Goal: Task Accomplishment & Management: Use online tool/utility

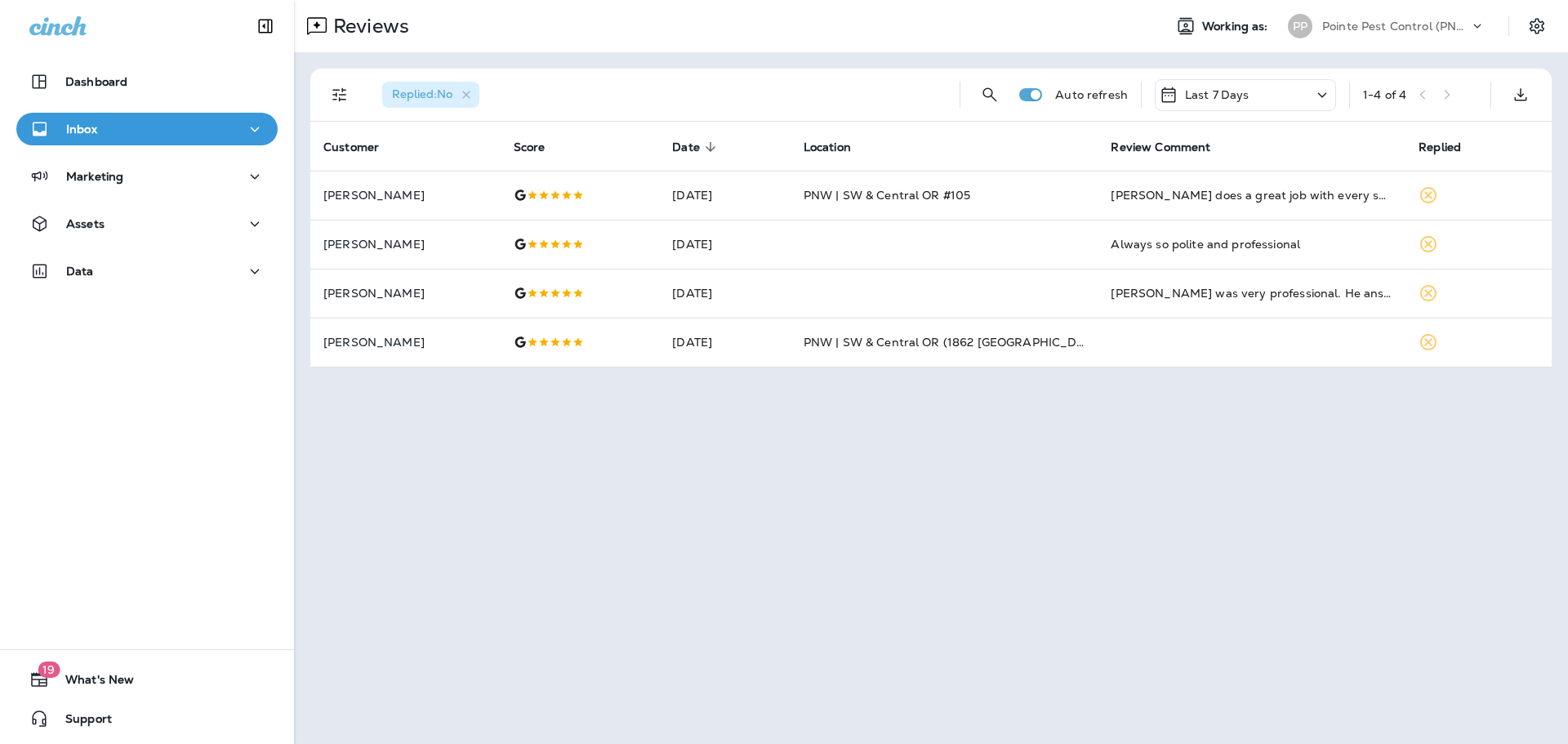
click at [1397, 29] on p "Pointe Pest Control (PNW)" at bounding box center [1396, 26] width 147 height 13
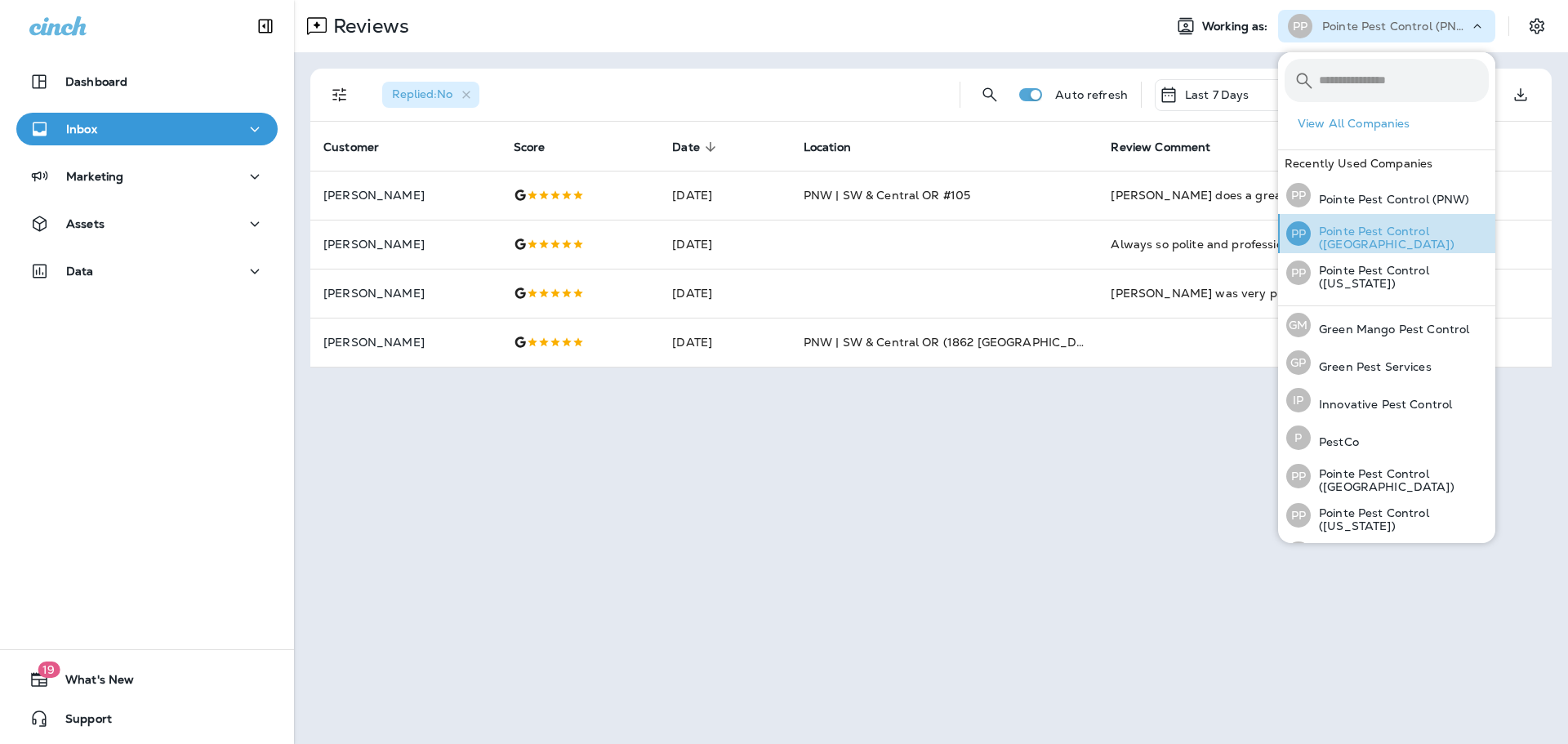
click at [1406, 230] on p "Pointe Pest Control ([GEOGRAPHIC_DATA])" at bounding box center [1399, 237] width 178 height 26
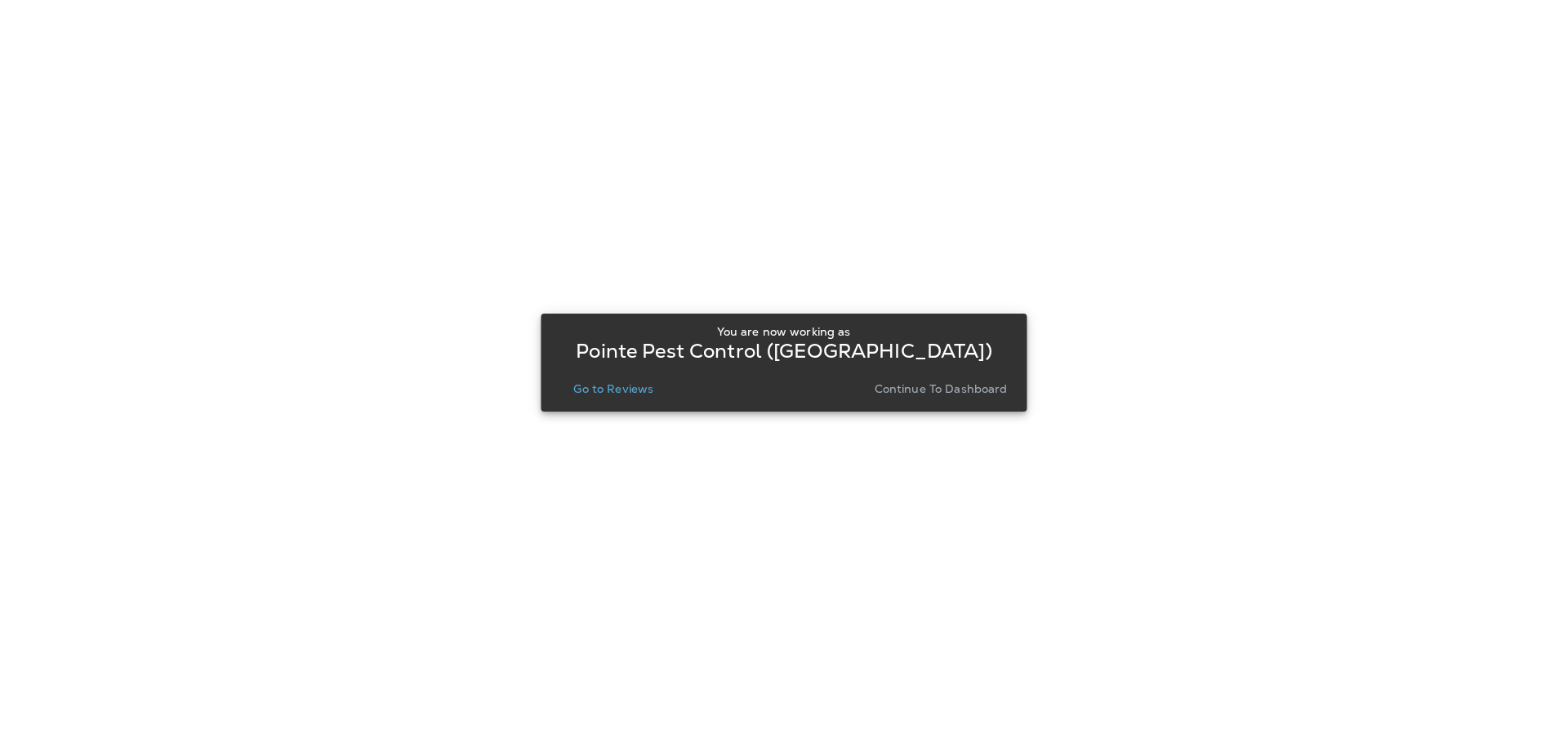
click at [629, 394] on p "Go to Reviews" at bounding box center [613, 388] width 80 height 13
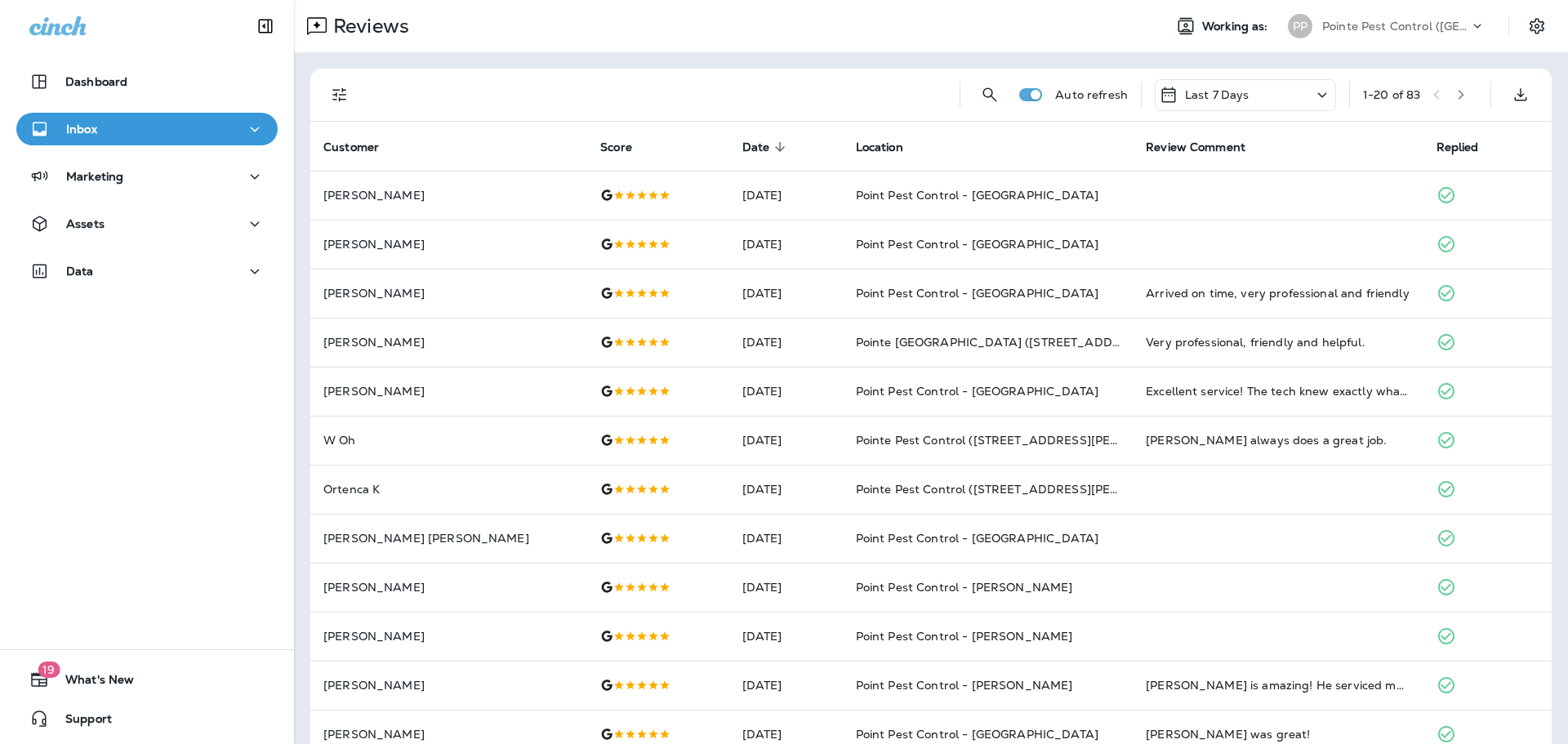
click at [341, 106] on button "Filters" at bounding box center [339, 95] width 32 height 32
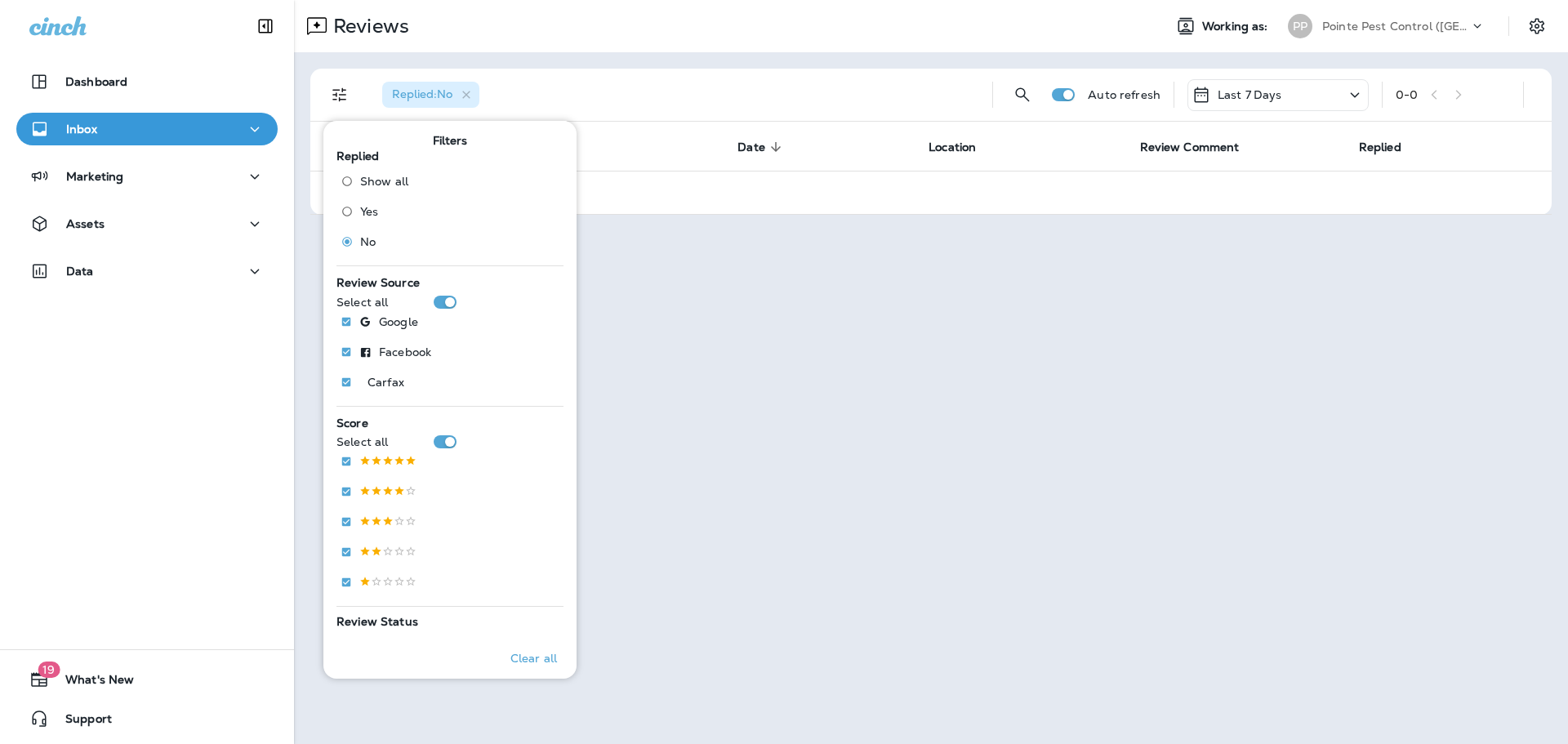
drag, startPoint x: 666, startPoint y: 57, endPoint x: 639, endPoint y: 52, distance: 27.5
click at [666, 57] on div "Replied : No Auto refresh Last 7 Days 0 - 0 Customer Score Date sorted descendi…" at bounding box center [931, 141] width 1274 height 179
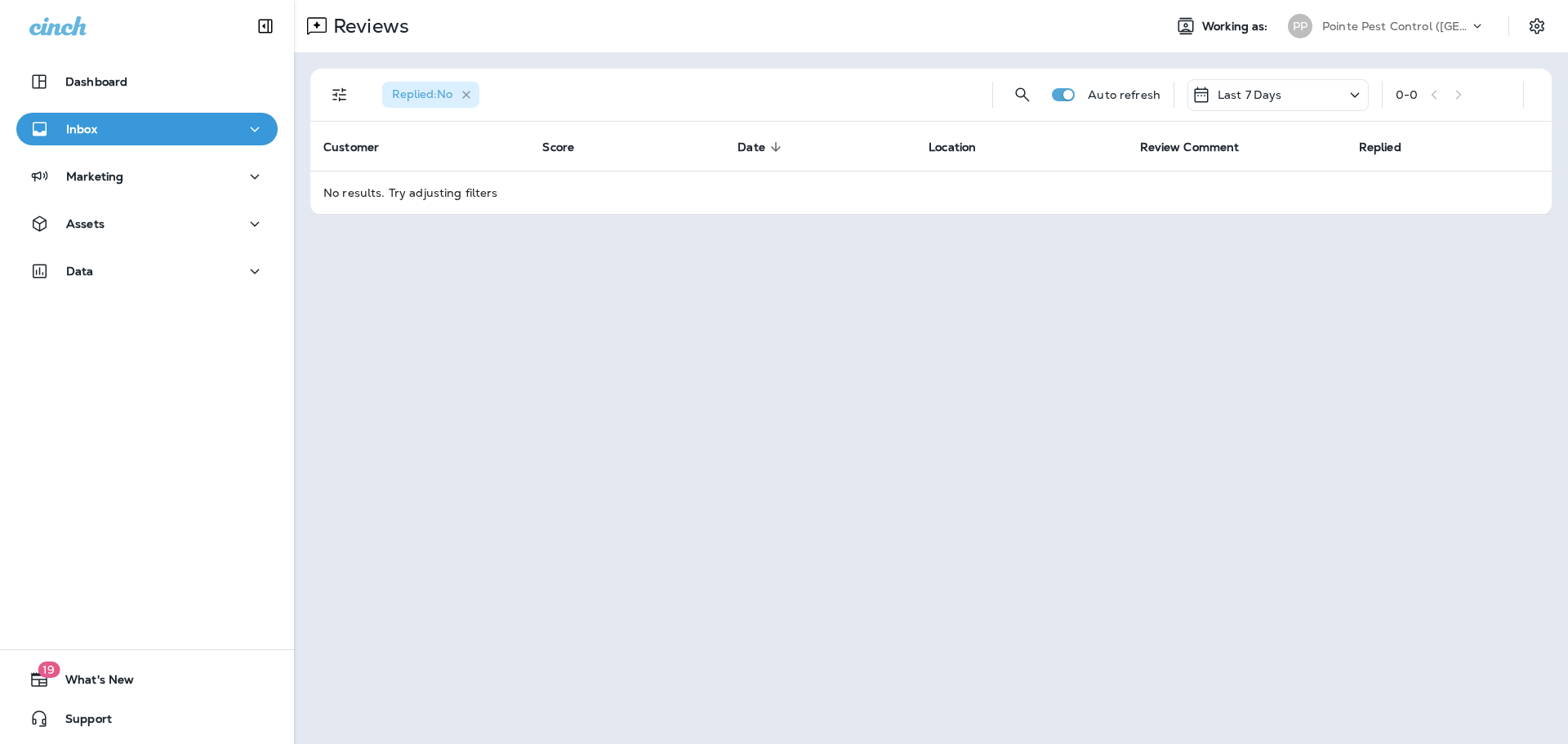
click at [470, 95] on icon "button" at bounding box center [466, 95] width 14 height 14
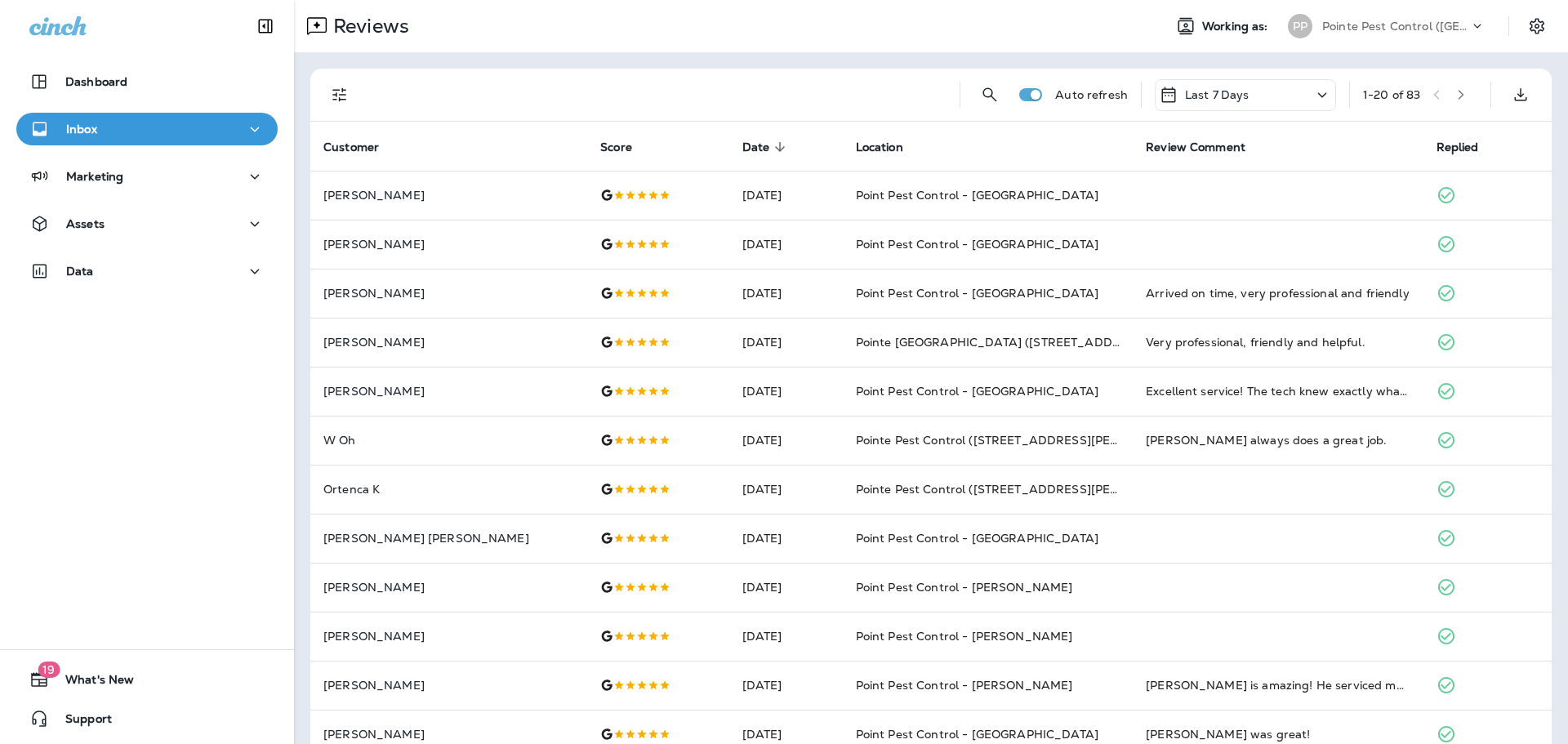
drag, startPoint x: 1328, startPoint y: 9, endPoint x: 1333, endPoint y: 15, distance: 7.8
click at [1328, 9] on div "PP Pointe Pest Control ([GEOGRAPHIC_DATA])" at bounding box center [1386, 26] width 217 height 32
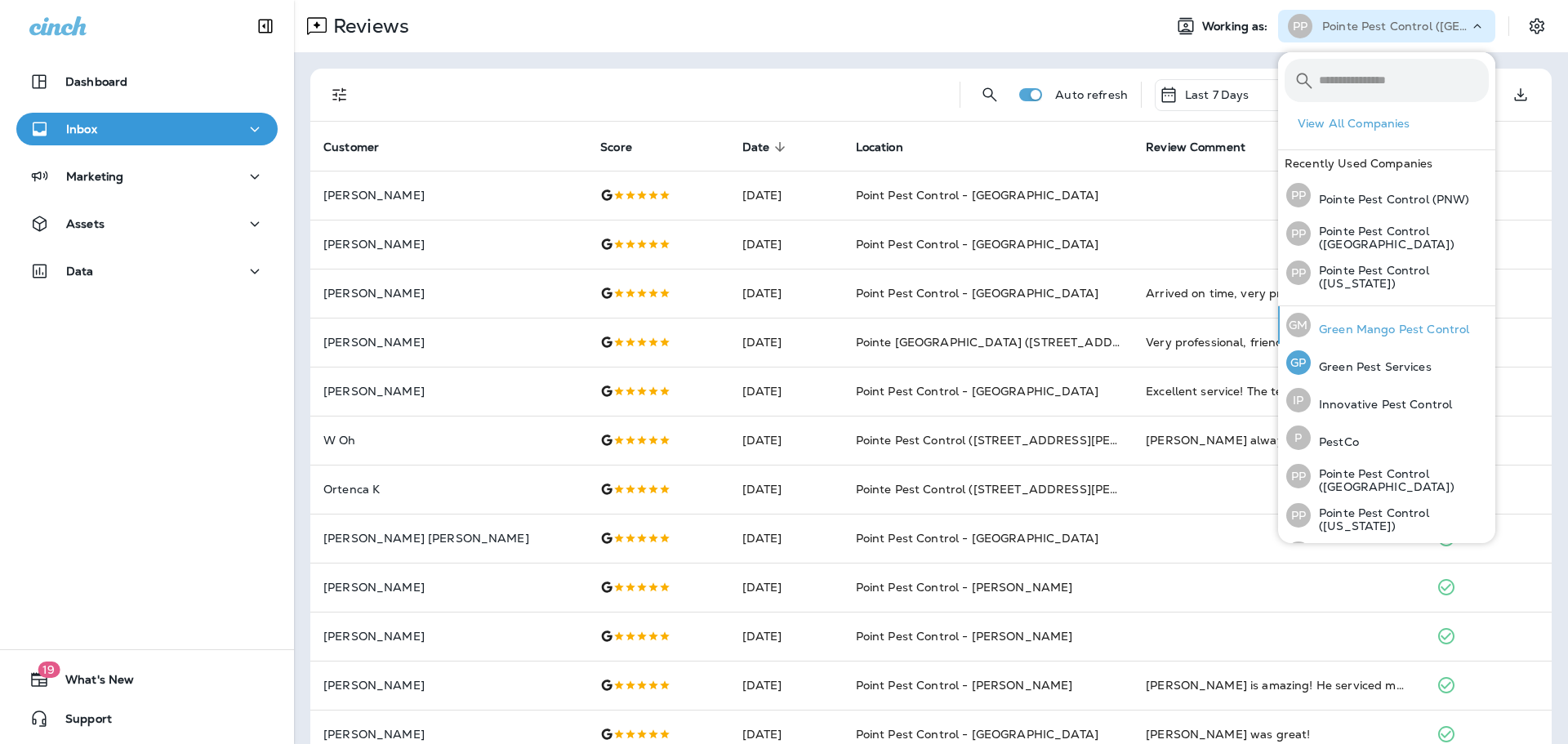
click at [1386, 326] on p "Green Mango Pest Control" at bounding box center [1390, 328] width 159 height 13
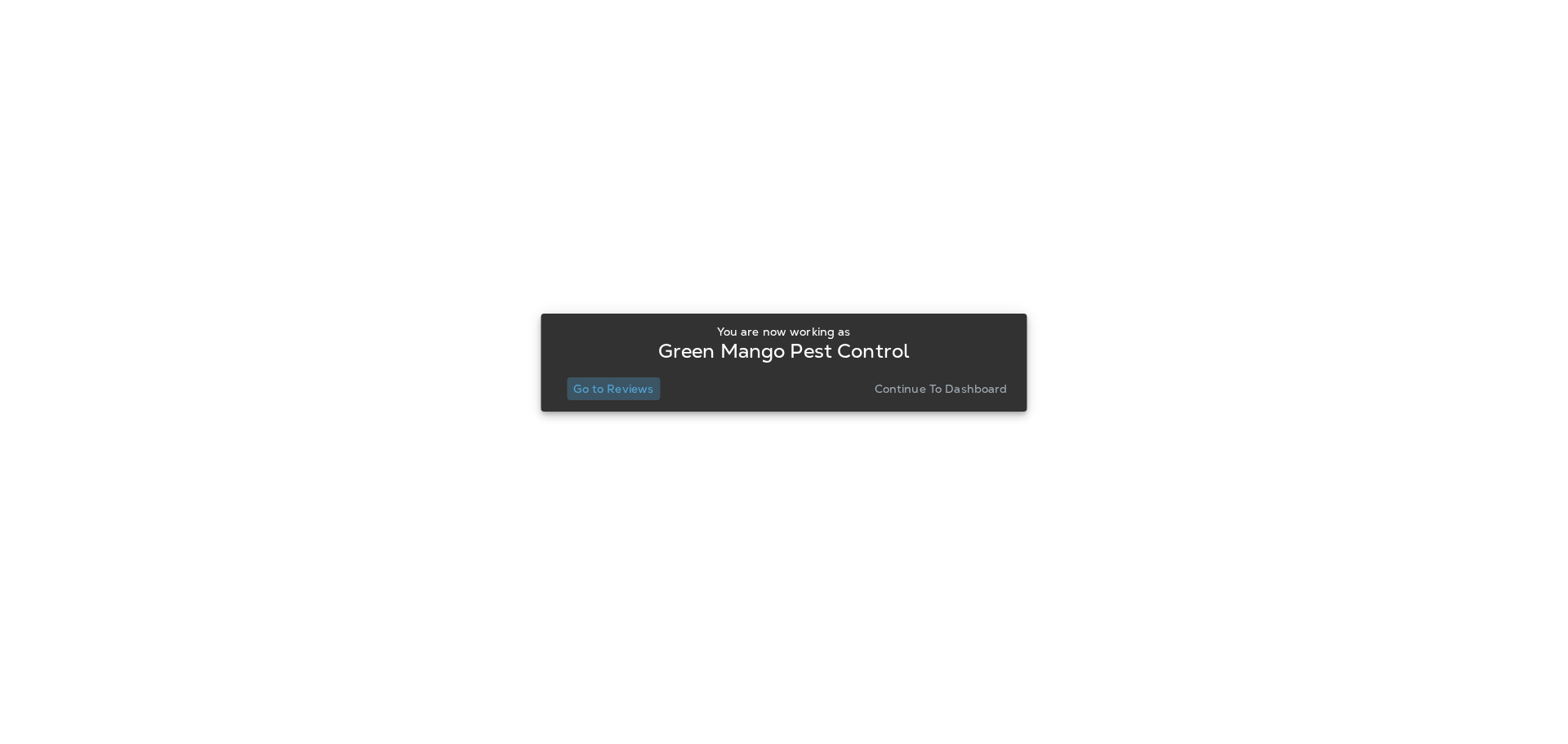
click at [603, 382] on p "Go to Reviews" at bounding box center [613, 388] width 80 height 13
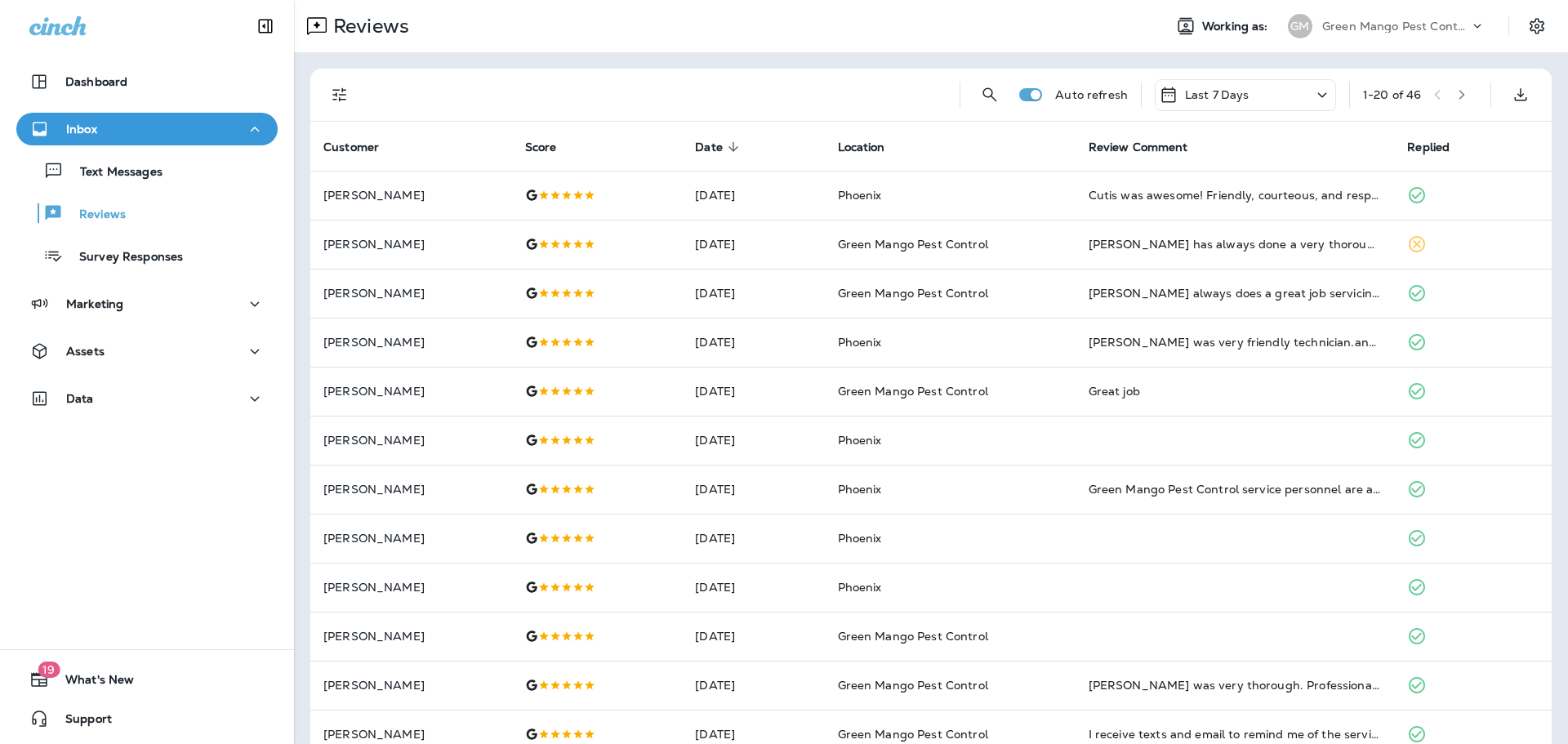
click at [1428, 34] on div "Green Mango Pest Control" at bounding box center [1396, 26] width 147 height 25
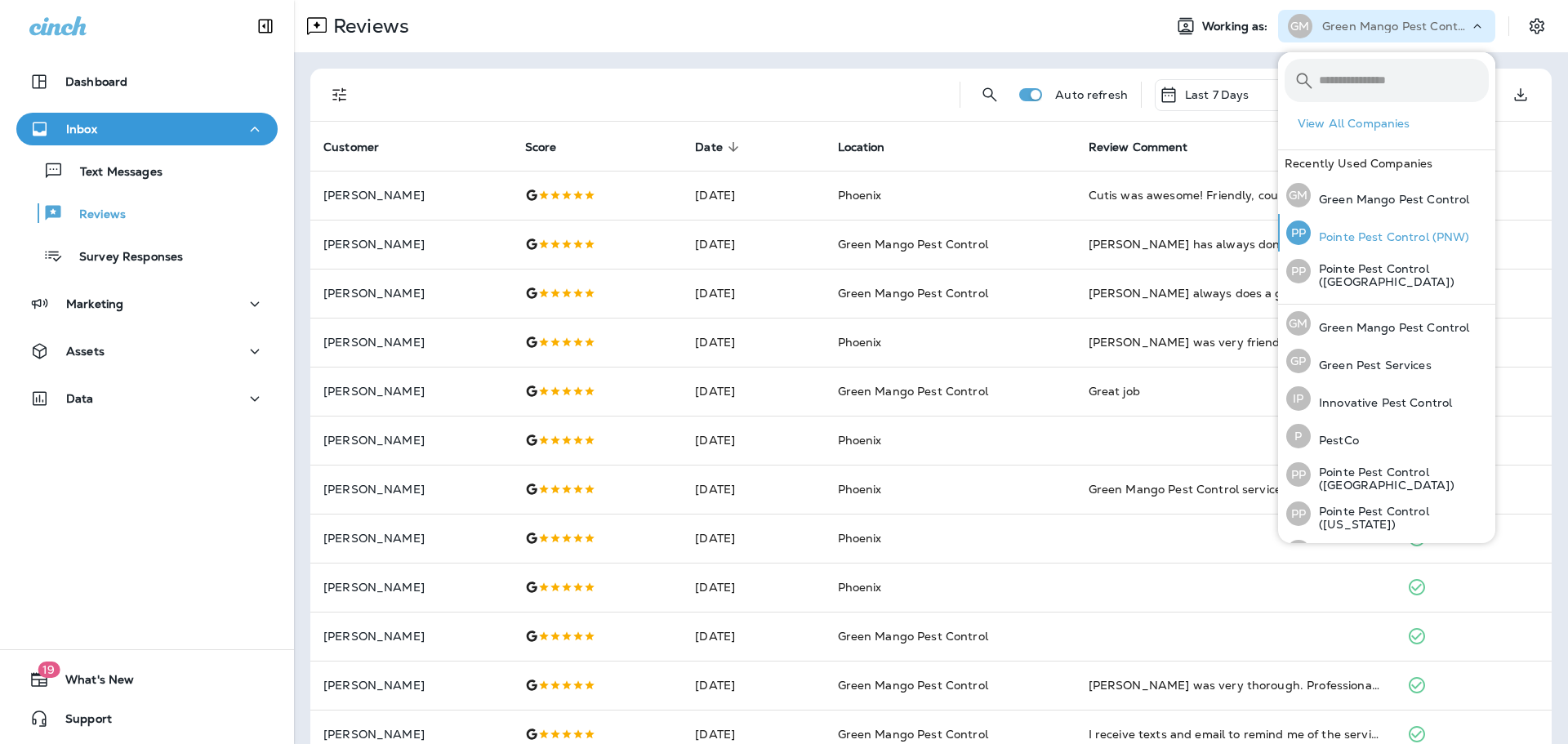
click at [1420, 238] on p "Pointe Pest Control (PNW)" at bounding box center [1390, 236] width 159 height 13
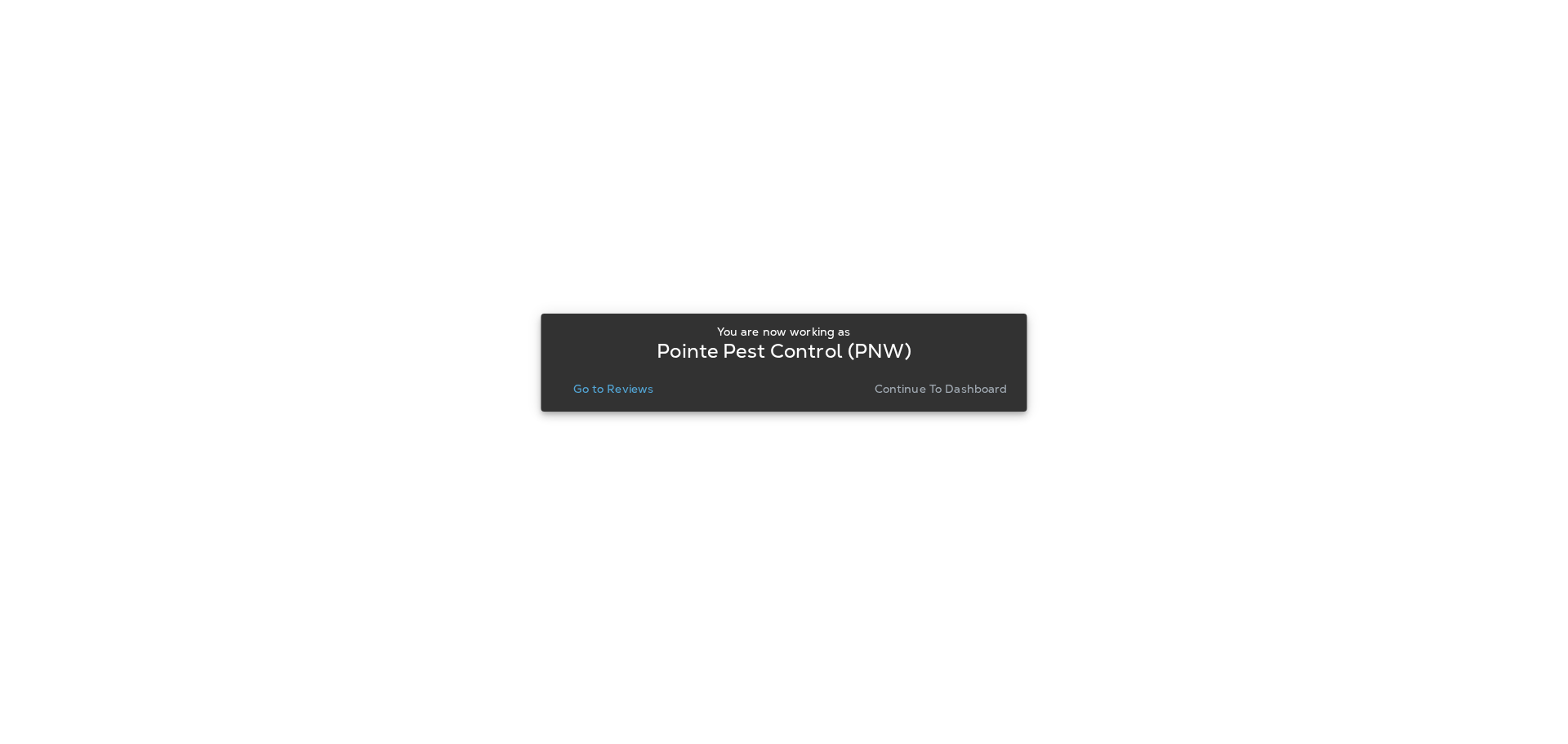
click at [600, 389] on p "Go to Reviews" at bounding box center [613, 388] width 80 height 13
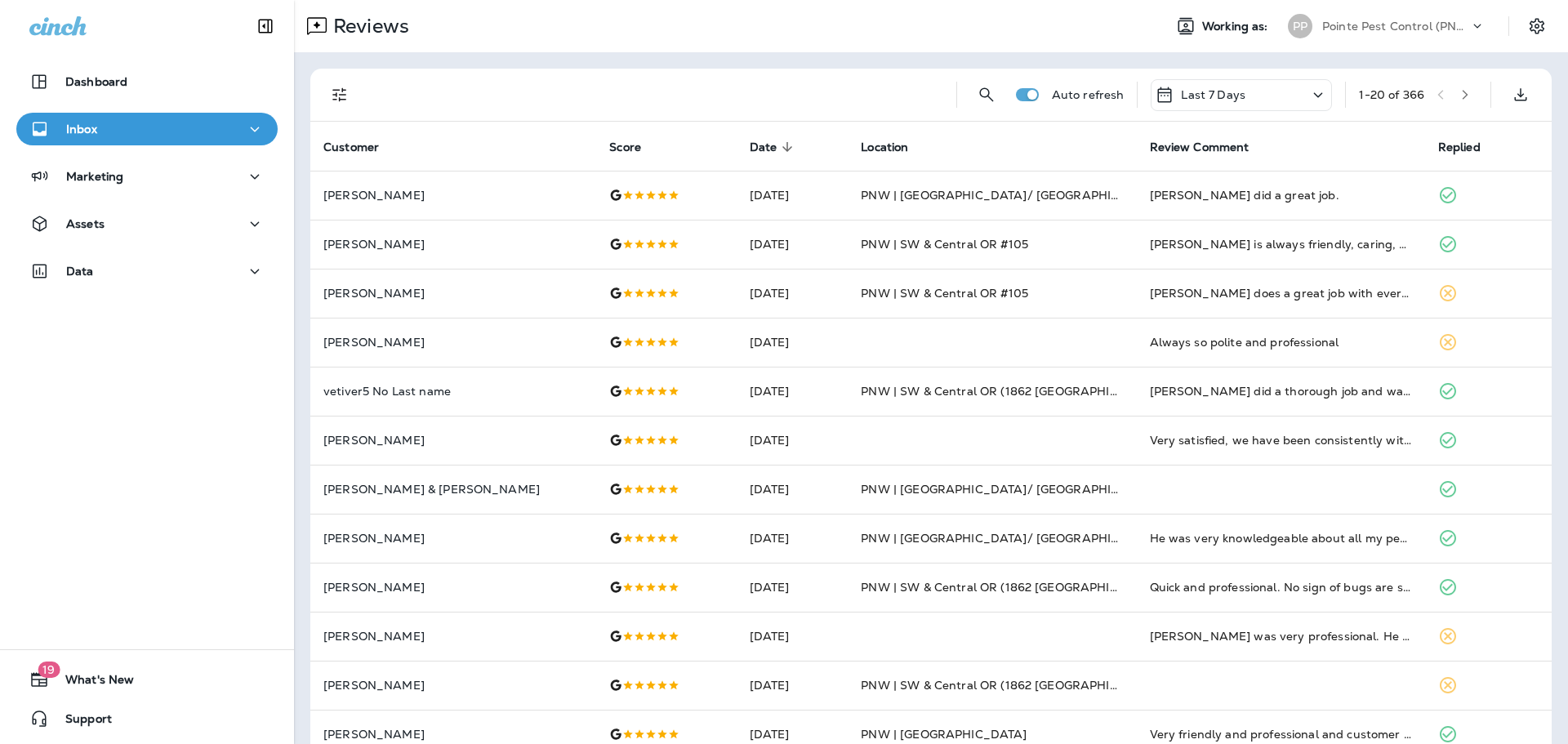
click at [341, 95] on icon "Filters" at bounding box center [339, 95] width 20 height 20
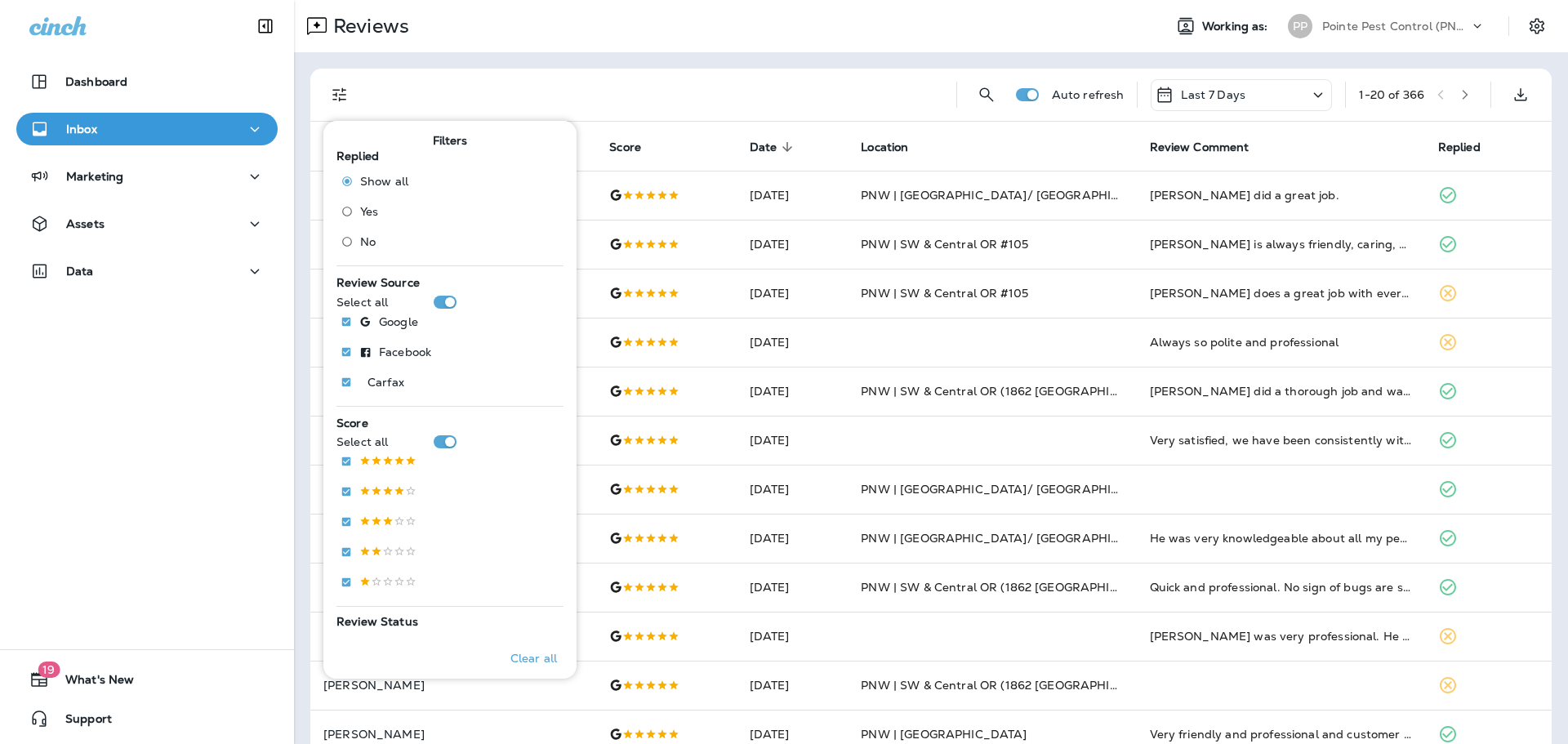
click at [367, 239] on span "No" at bounding box center [367, 241] width 15 height 13
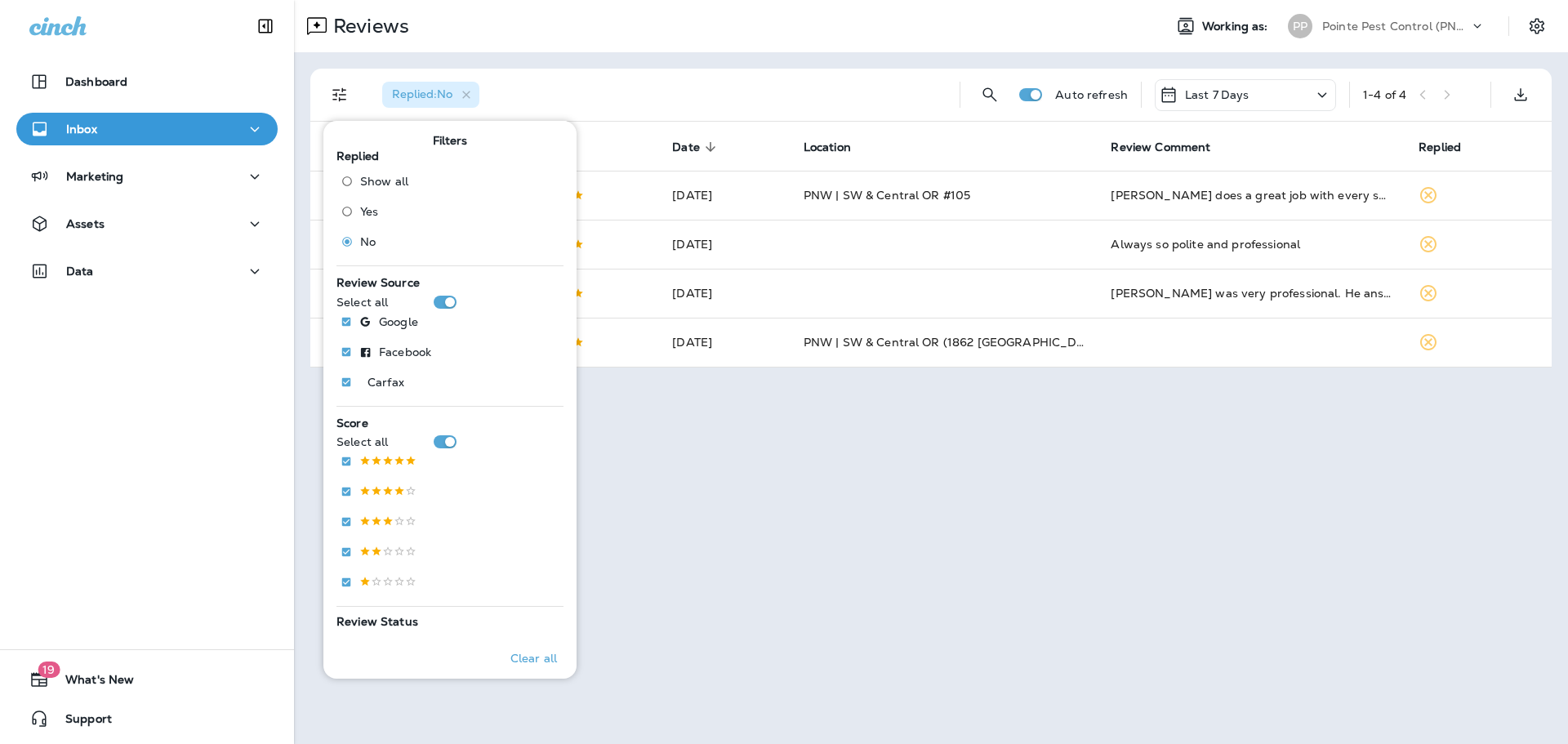
click at [861, 51] on div "Reviews Working as: PP Pointe Pest Control (PNW)" at bounding box center [931, 26] width 1274 height 52
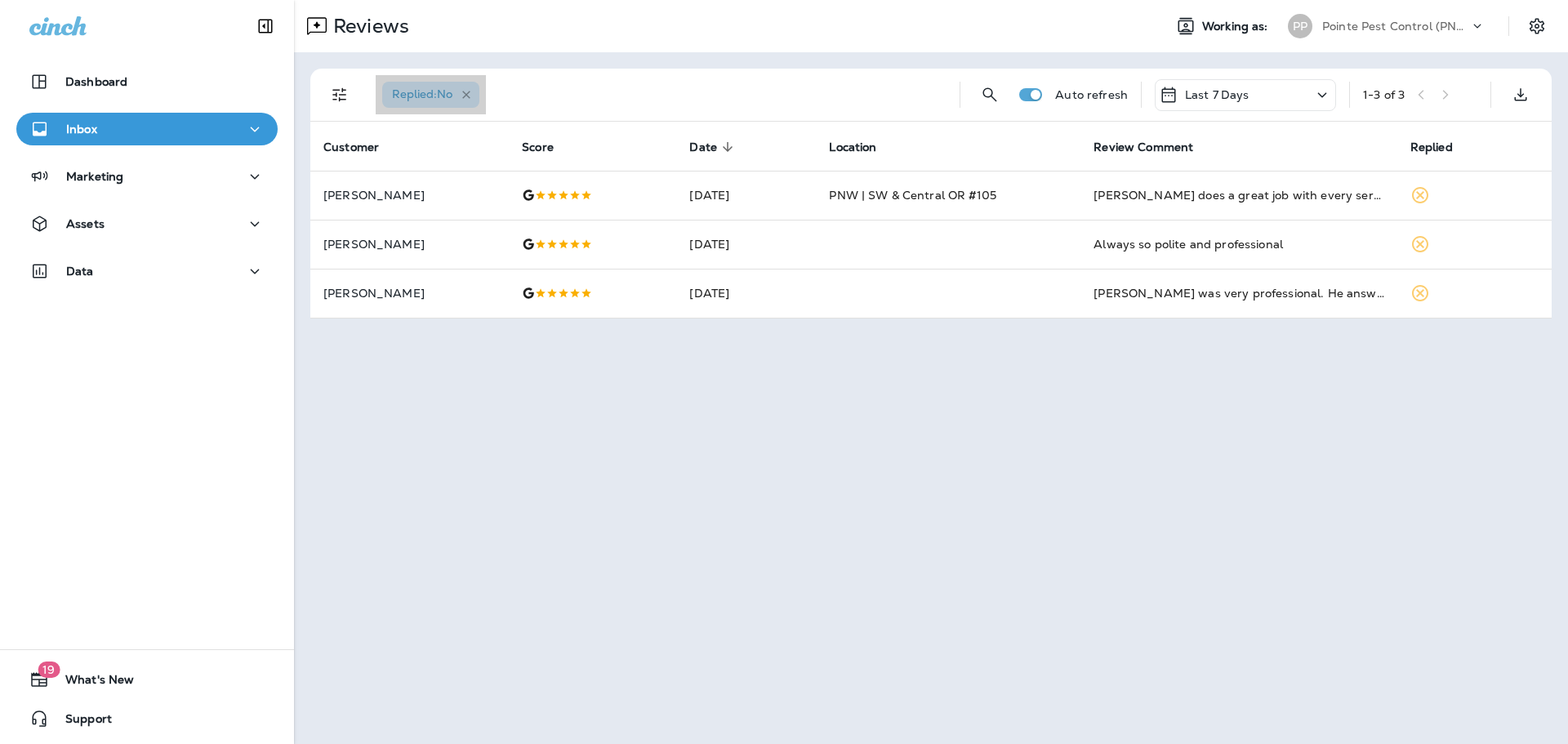
click at [467, 92] on icon "button" at bounding box center [466, 95] width 14 height 14
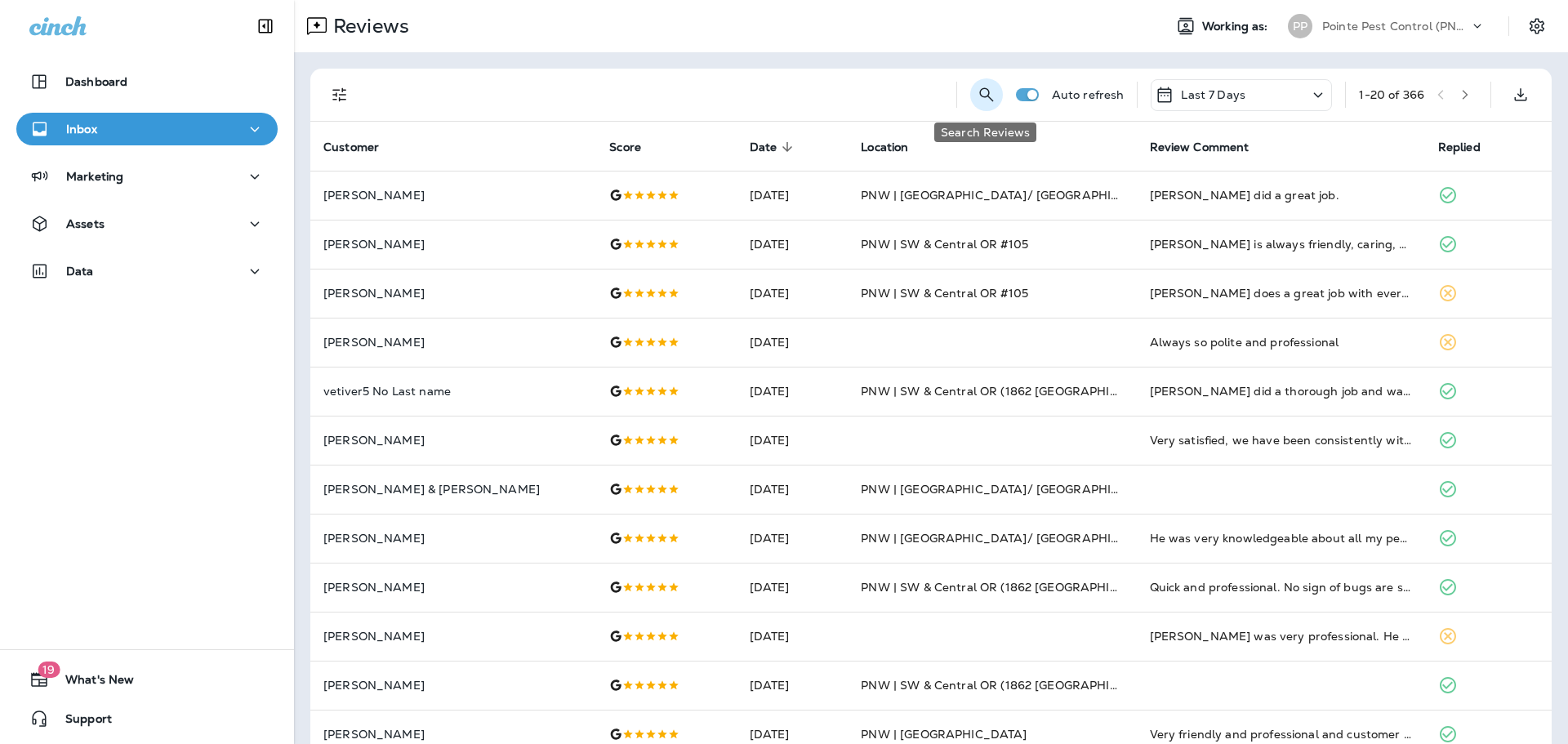
click at [977, 89] on icon "Search Reviews" at bounding box center [987, 95] width 20 height 20
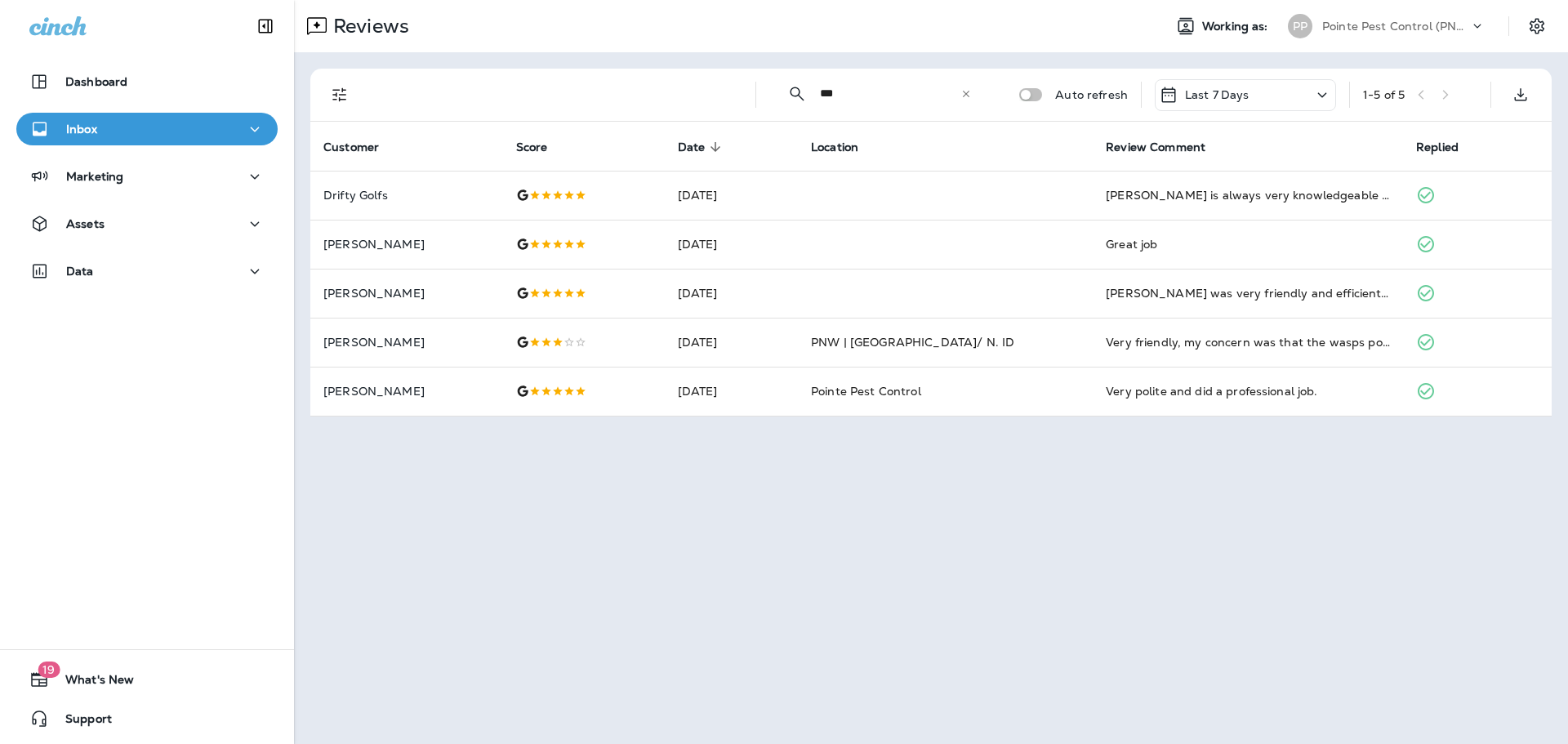
type input "***"
click at [963, 89] on icon at bounding box center [966, 93] width 11 height 11
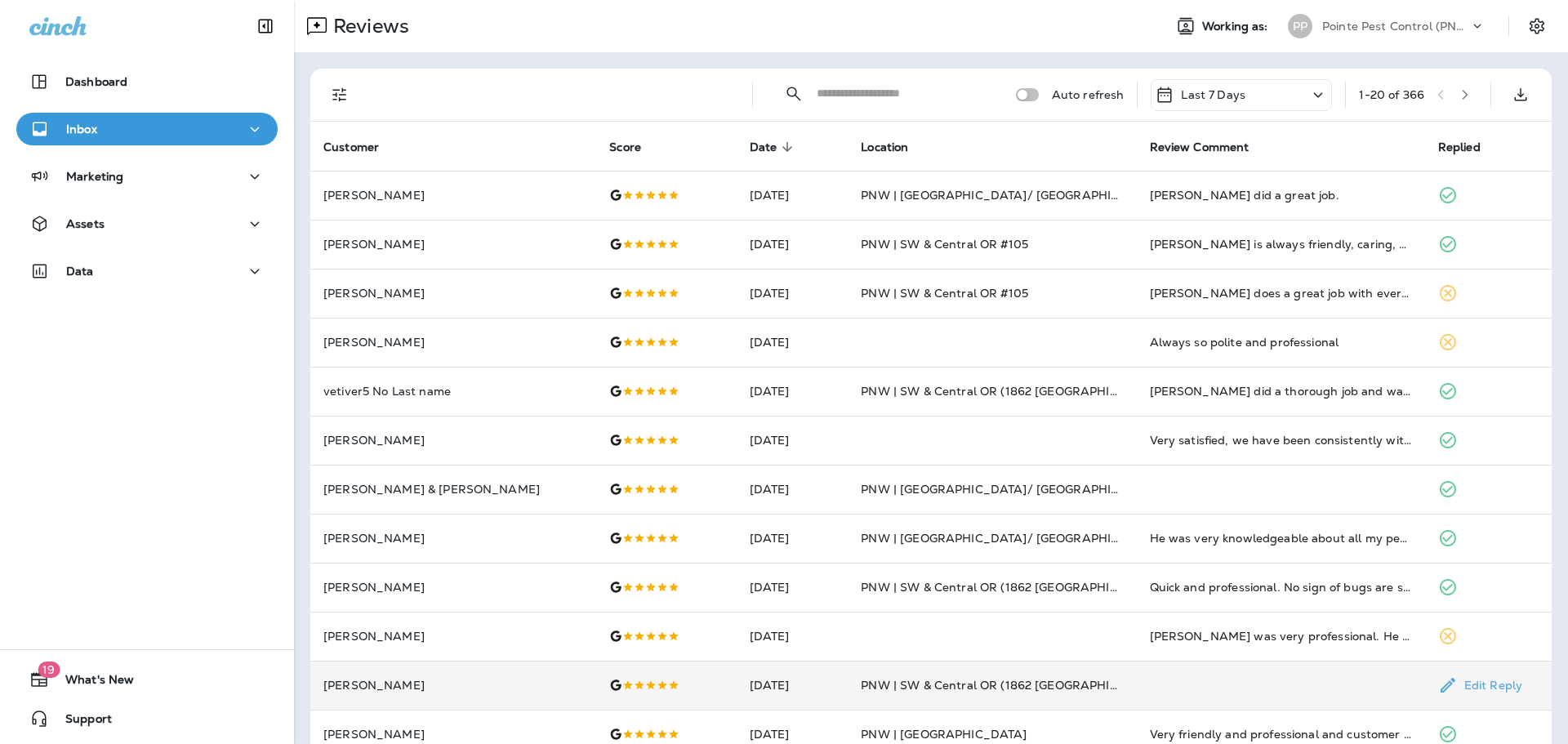
click at [737, 677] on td "[DATE]" at bounding box center [792, 684] width 112 height 49
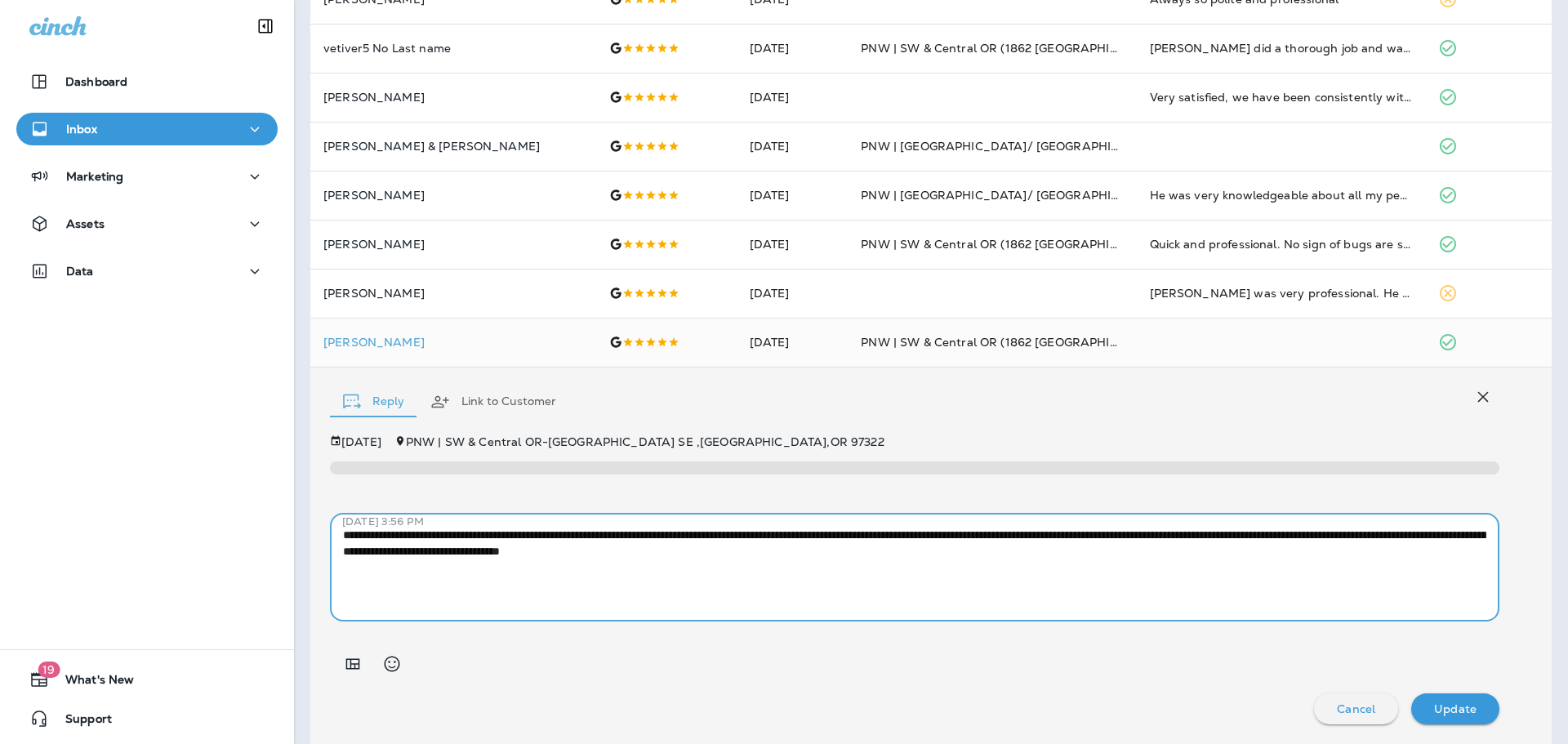
click at [622, 558] on textarea "**********" at bounding box center [914, 568] width 1143 height 82
click at [622, 557] on textarea "**********" at bounding box center [914, 568] width 1143 height 82
click at [1468, 389] on button "button" at bounding box center [1483, 396] width 32 height 32
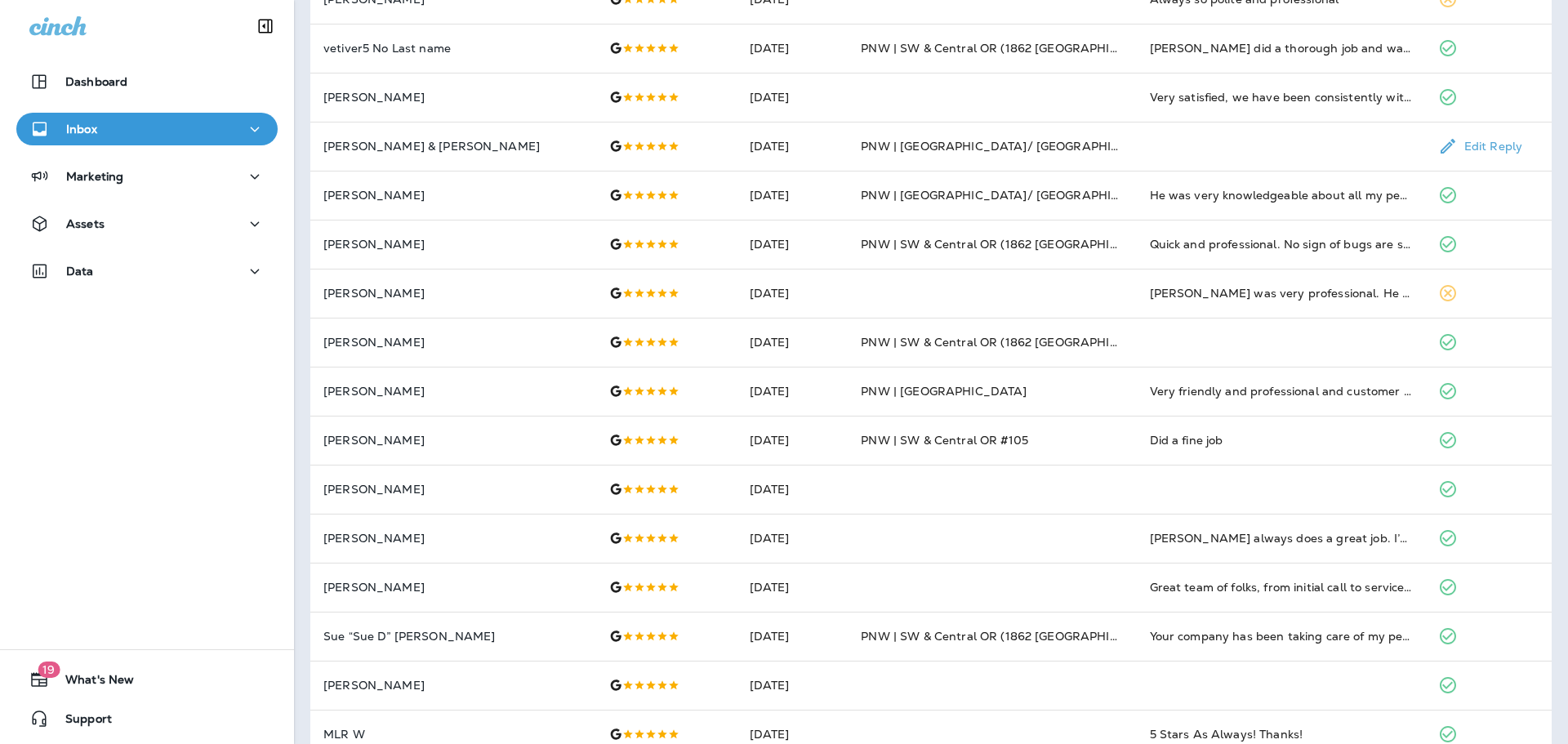
scroll to position [0, 0]
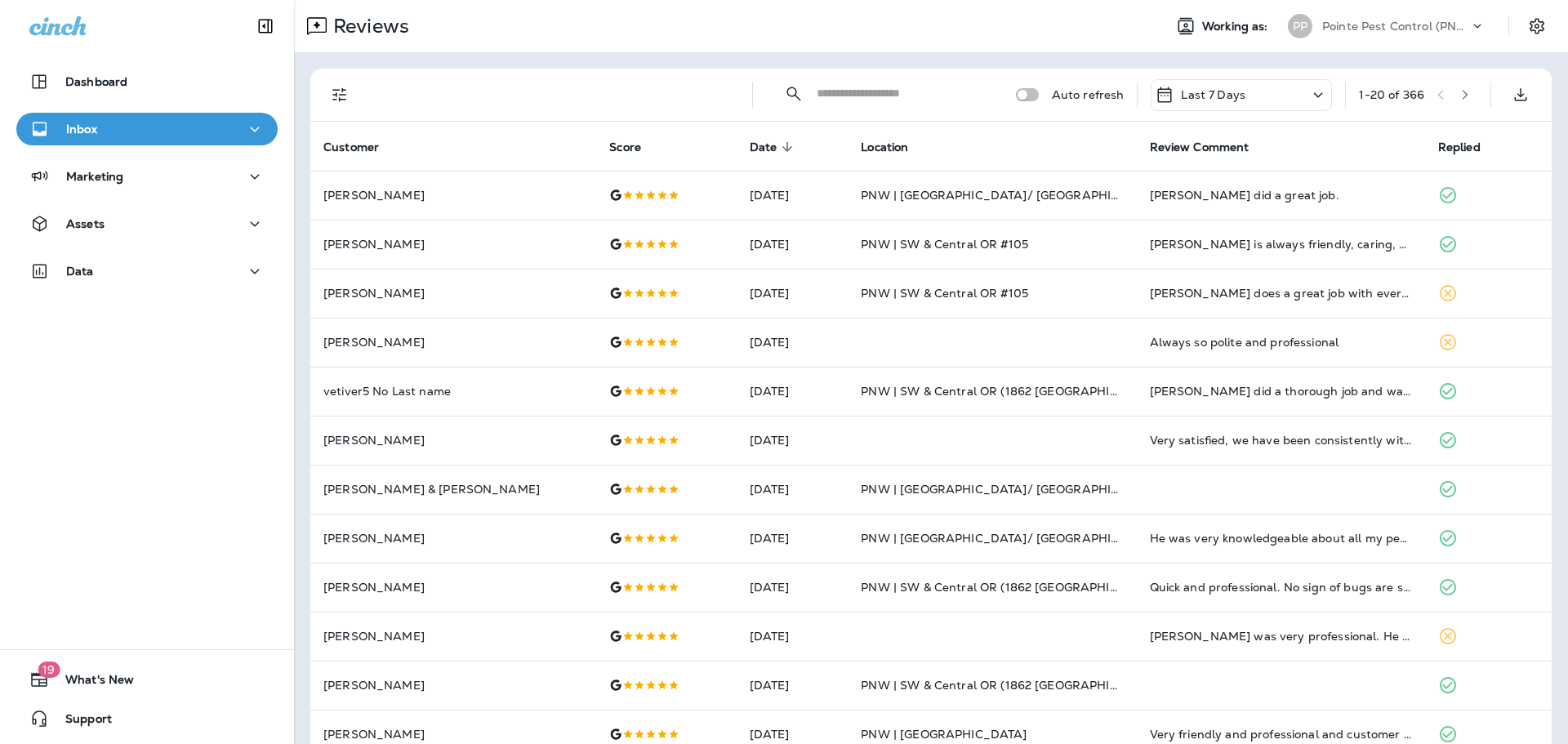
click at [343, 99] on icon "Filters" at bounding box center [339, 95] width 14 height 14
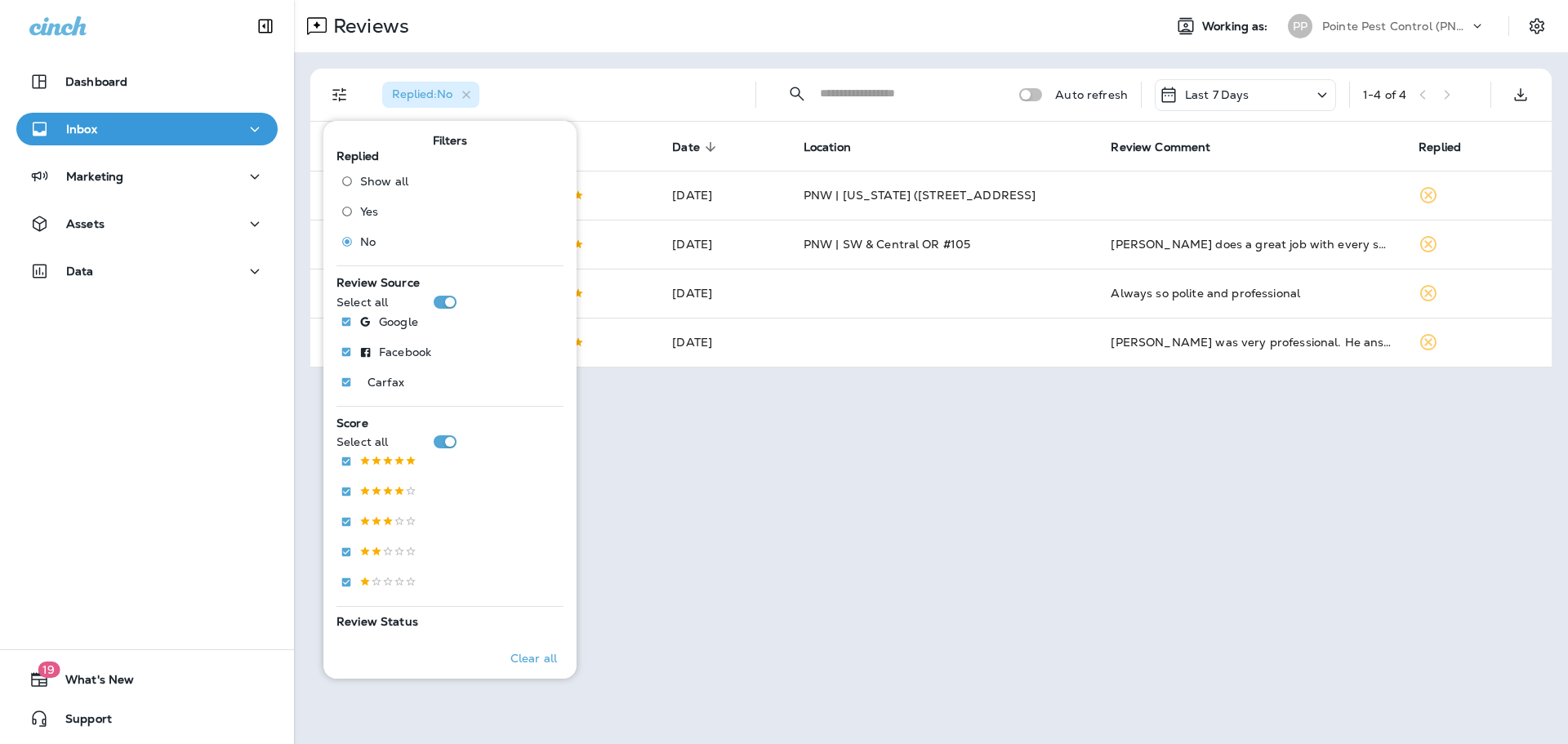
click at [1218, 95] on p "Last 7 Days" at bounding box center [1218, 94] width 65 height 13
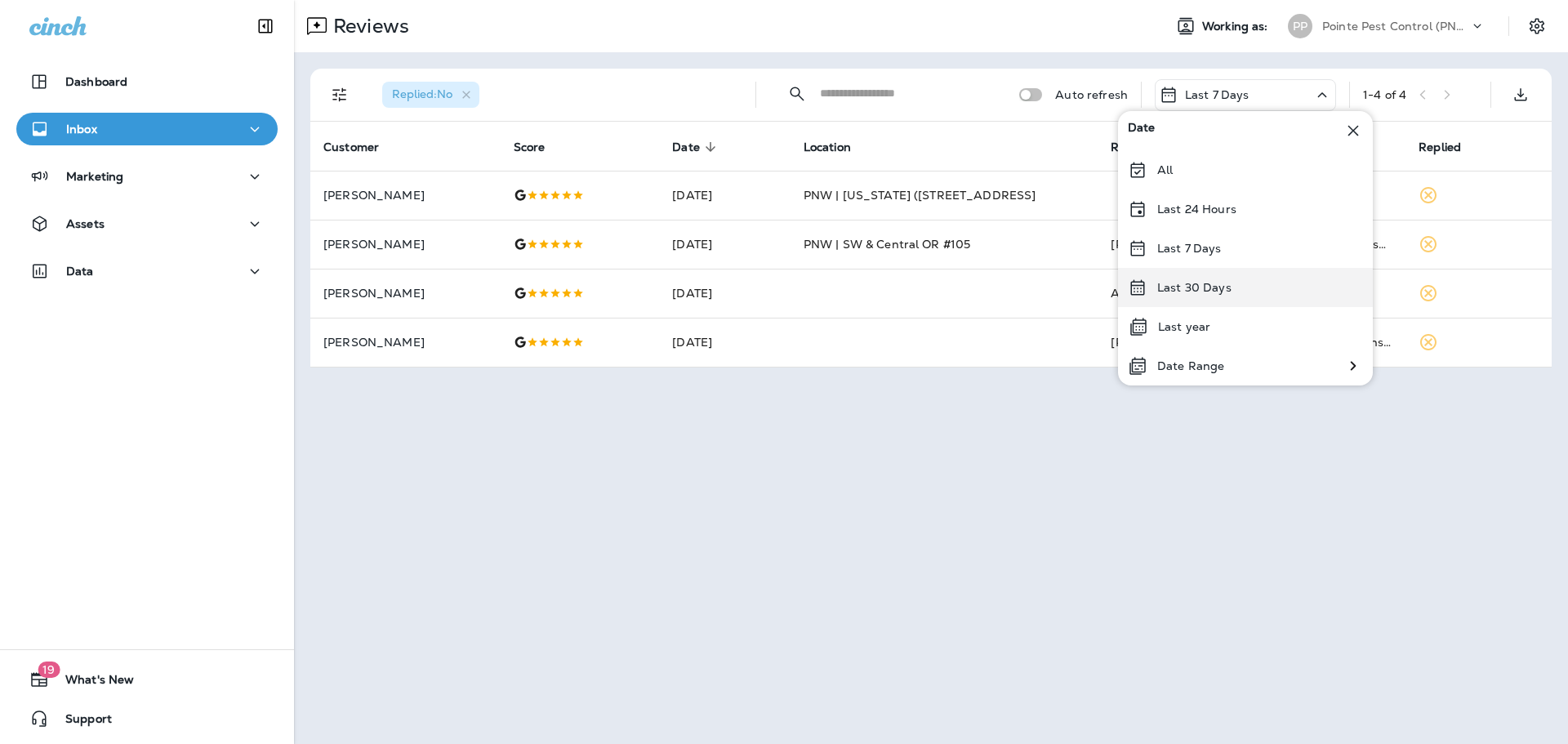
click at [1214, 294] on p "Last 30 Days" at bounding box center [1194, 287] width 74 height 13
